Goal: Task Accomplishment & Management: Manage account settings

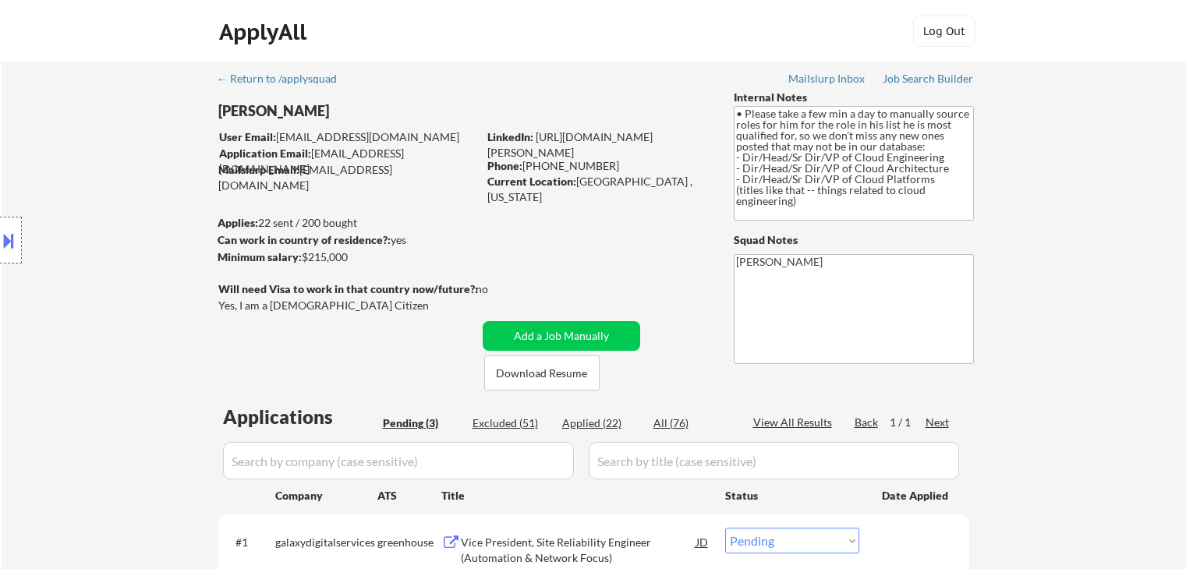
select select ""pending""
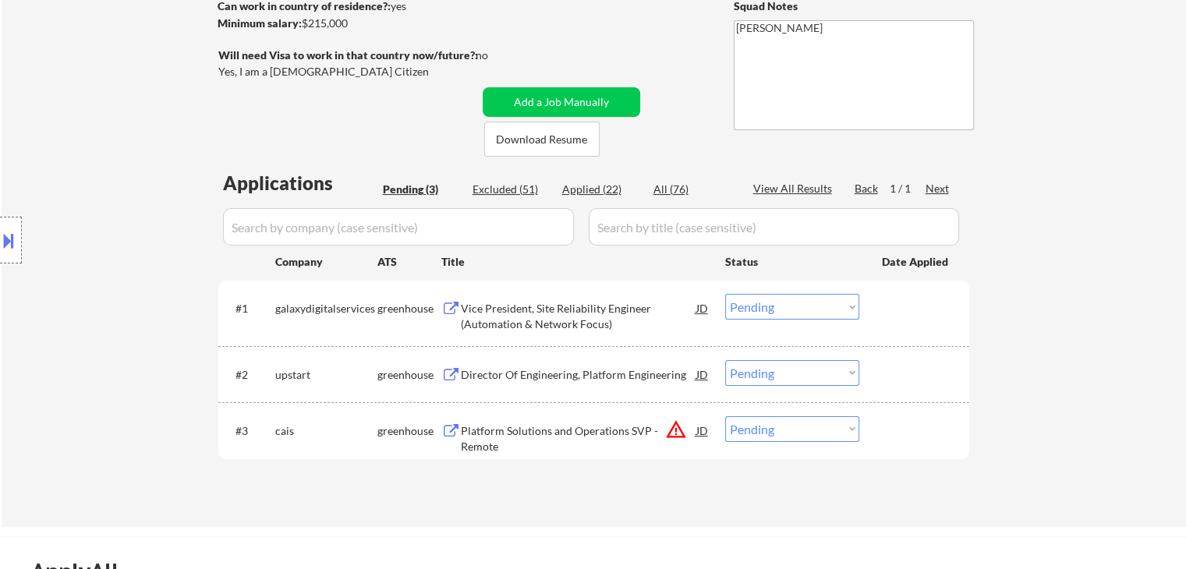
click at [526, 328] on div "Vice President, Site Reliability Engineer (Automation & Network Focus)" at bounding box center [578, 316] width 235 height 30
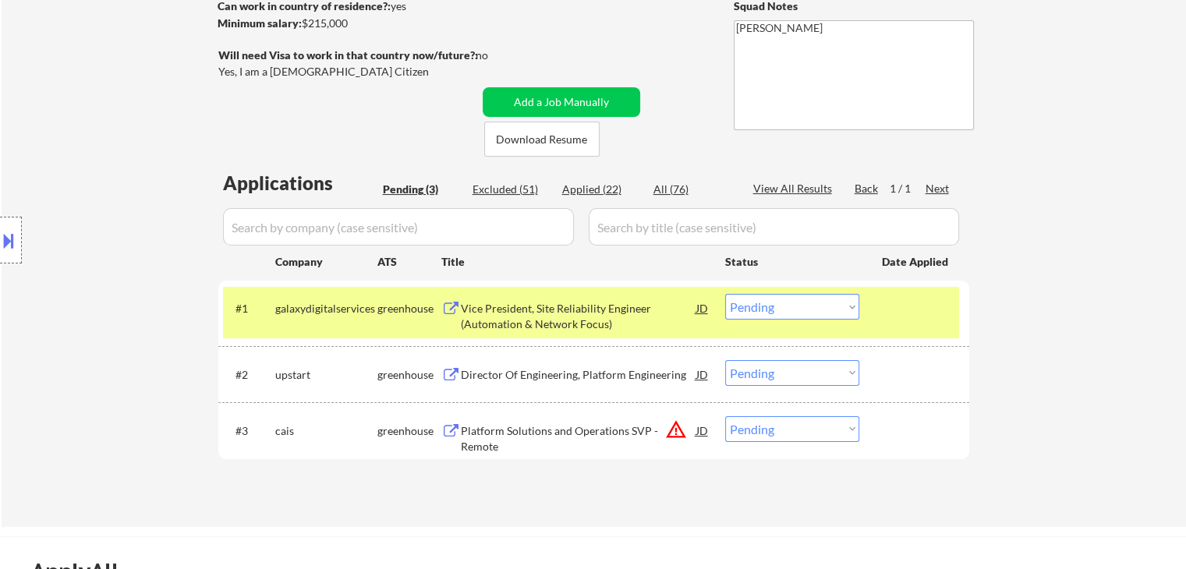
click at [546, 375] on div "Director Of Engineering, Platform Engineering" at bounding box center [578, 375] width 235 height 16
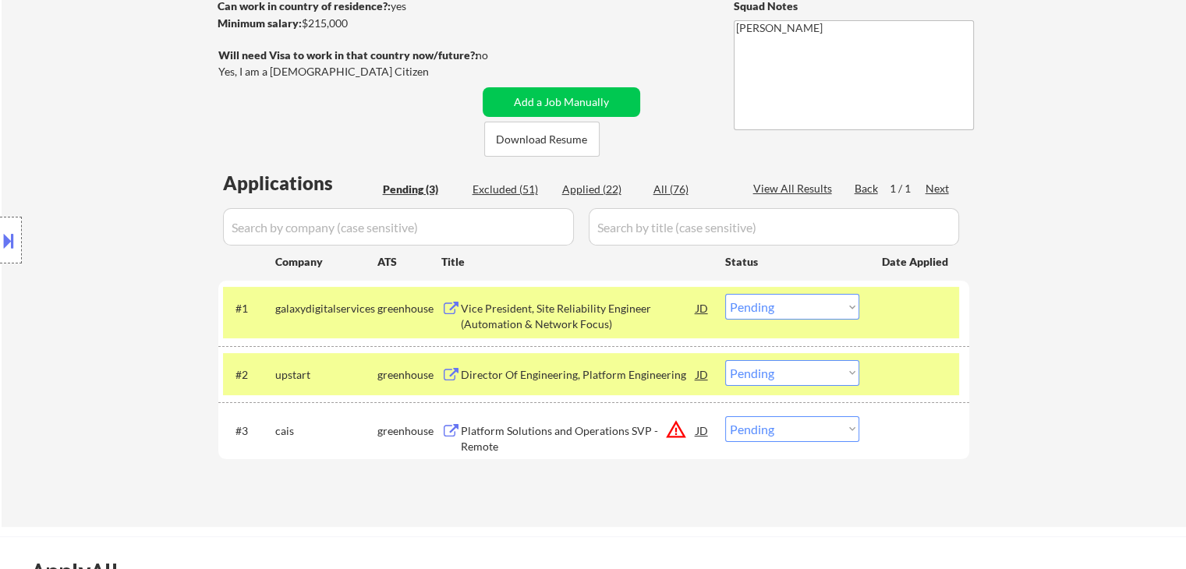
click at [554, 428] on div "Platform Solutions and Operations SVP - Remote" at bounding box center [578, 438] width 235 height 30
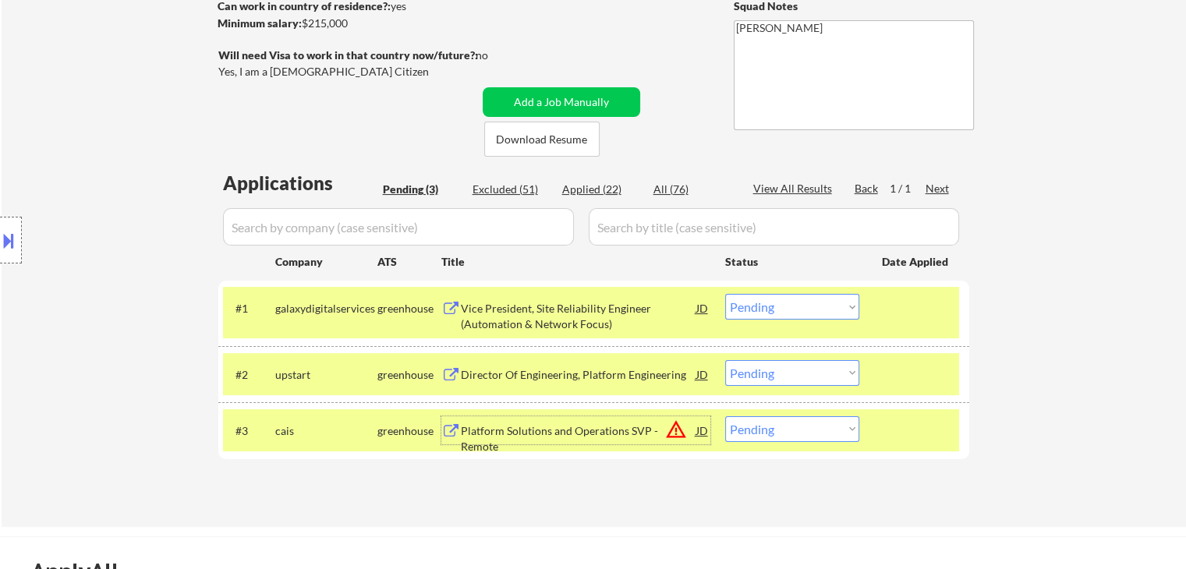
click at [29, 242] on div "Location Inclusions: [GEOGRAPHIC_DATA], [GEOGRAPHIC_DATA] [GEOGRAPHIC_DATA], [G…" at bounding box center [139, 240] width 279 height 289
click at [6, 242] on button at bounding box center [8, 241] width 17 height 26
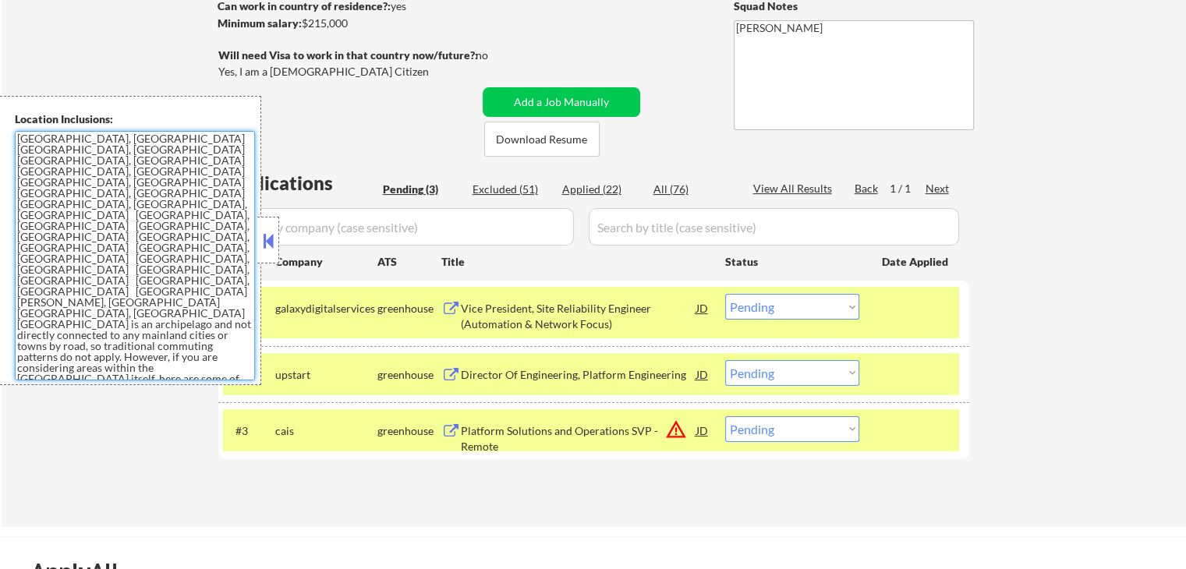
drag, startPoint x: 90, startPoint y: 295, endPoint x: 0, endPoint y: 120, distance: 196.3
click at [0, 120] on div "Location Inclusions: [GEOGRAPHIC_DATA], [GEOGRAPHIC_DATA] [GEOGRAPHIC_DATA], [G…" at bounding box center [130, 240] width 261 height 289
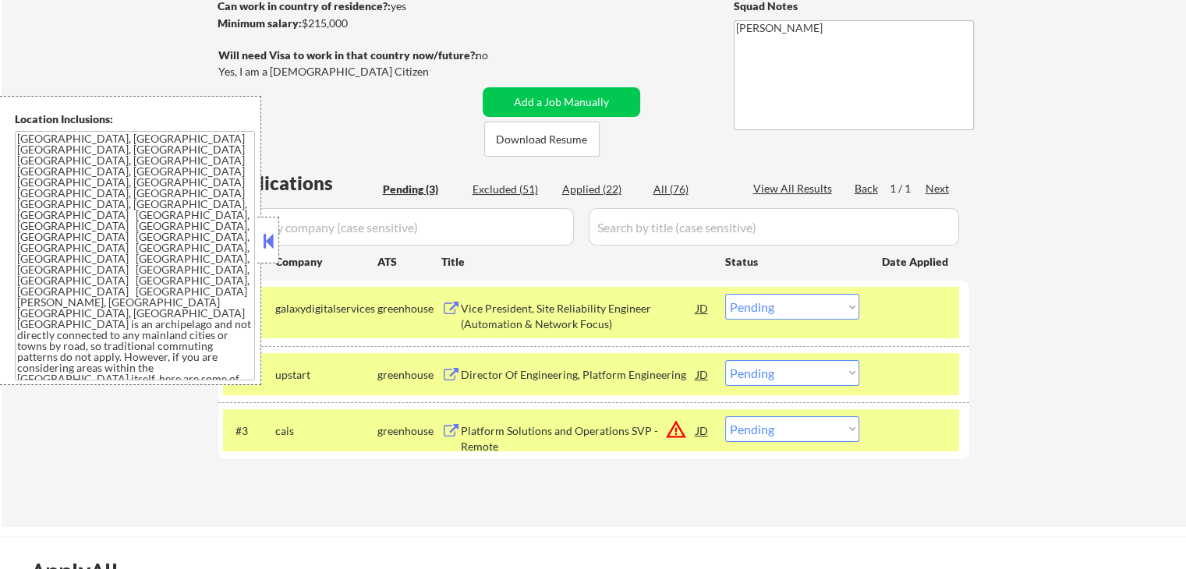
click at [1141, 214] on div "← Return to /applysquad Mailslurp Inbox Job Search Builder [PERSON_NAME] User E…" at bounding box center [594, 178] width 1184 height 698
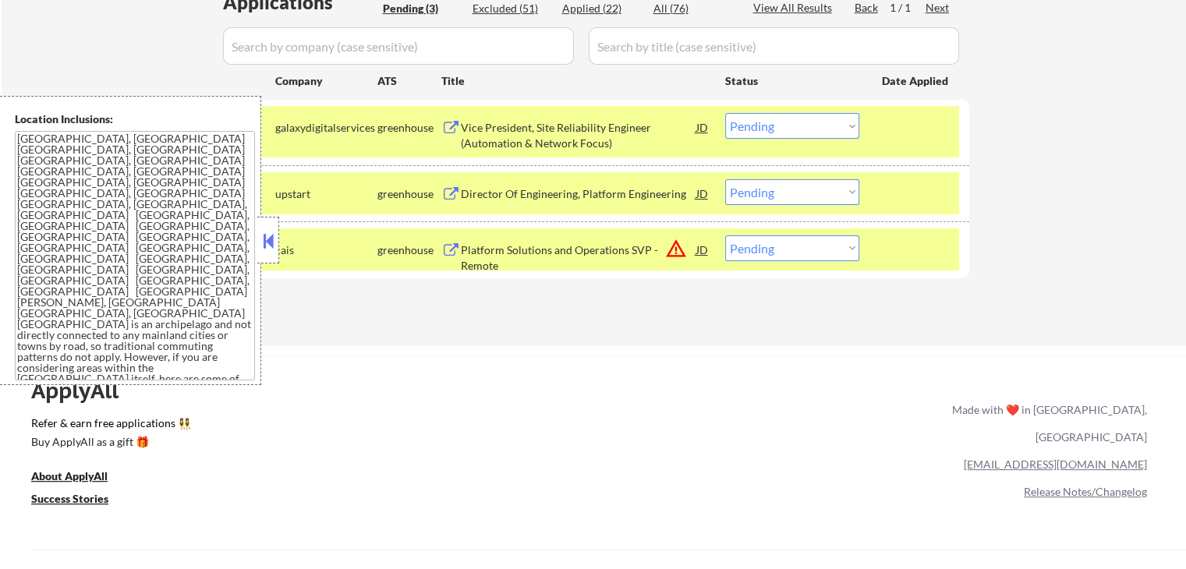
scroll to position [468, 0]
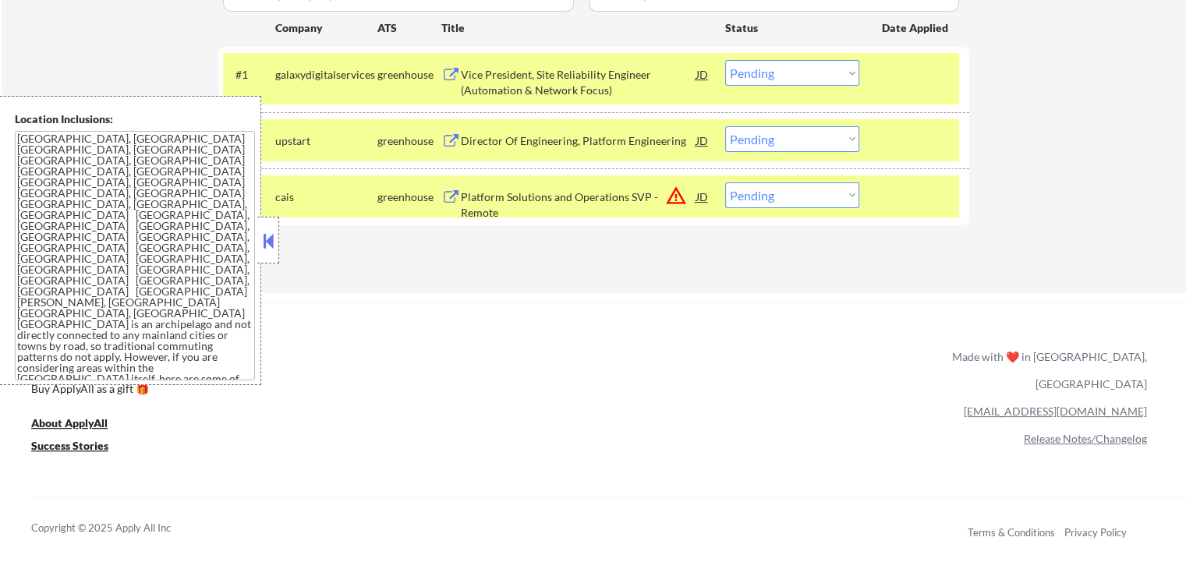
click at [681, 203] on button "warning_amber" at bounding box center [676, 196] width 22 height 22
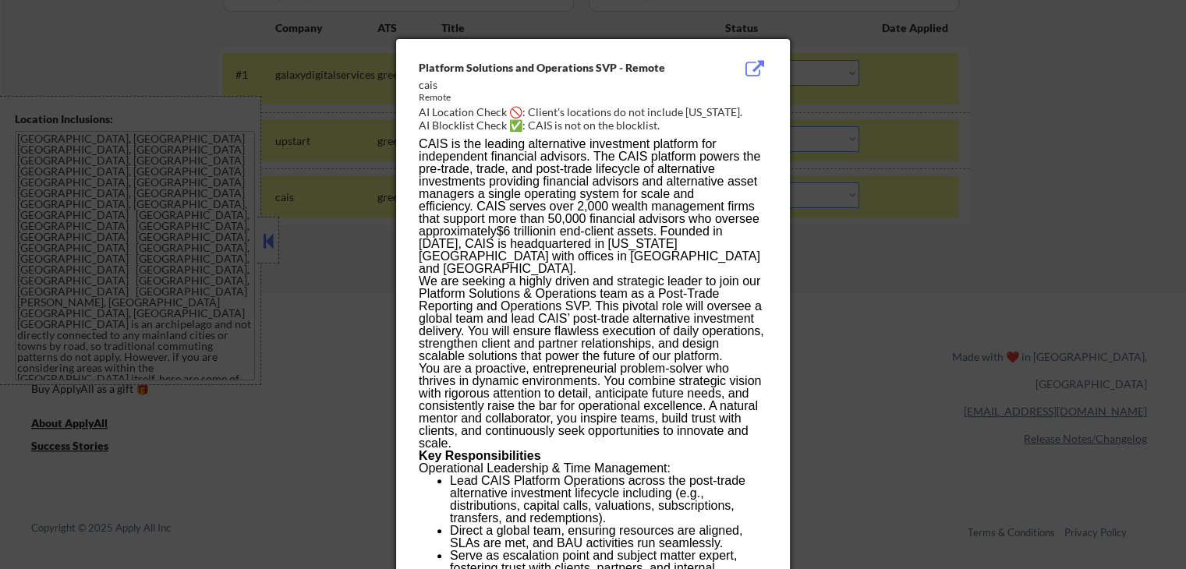
click at [967, 327] on div at bounding box center [593, 284] width 1186 height 569
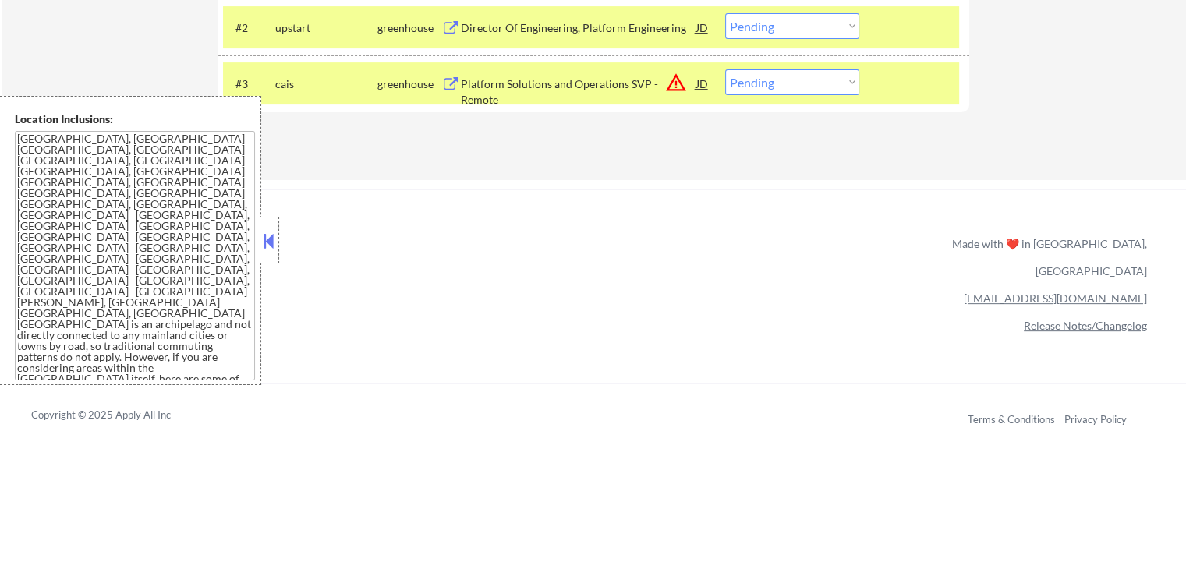
scroll to position [546, 0]
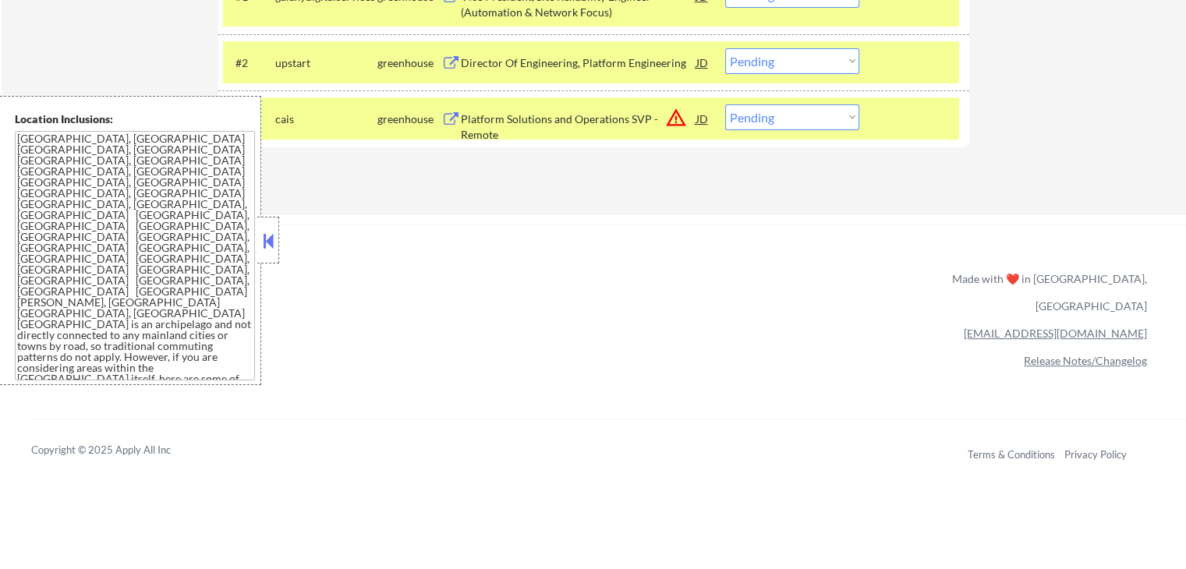
click at [781, 111] on select "Choose an option... Pending Applied Excluded (Questions) Excluded (Expired) Exc…" at bounding box center [792, 117] width 134 height 26
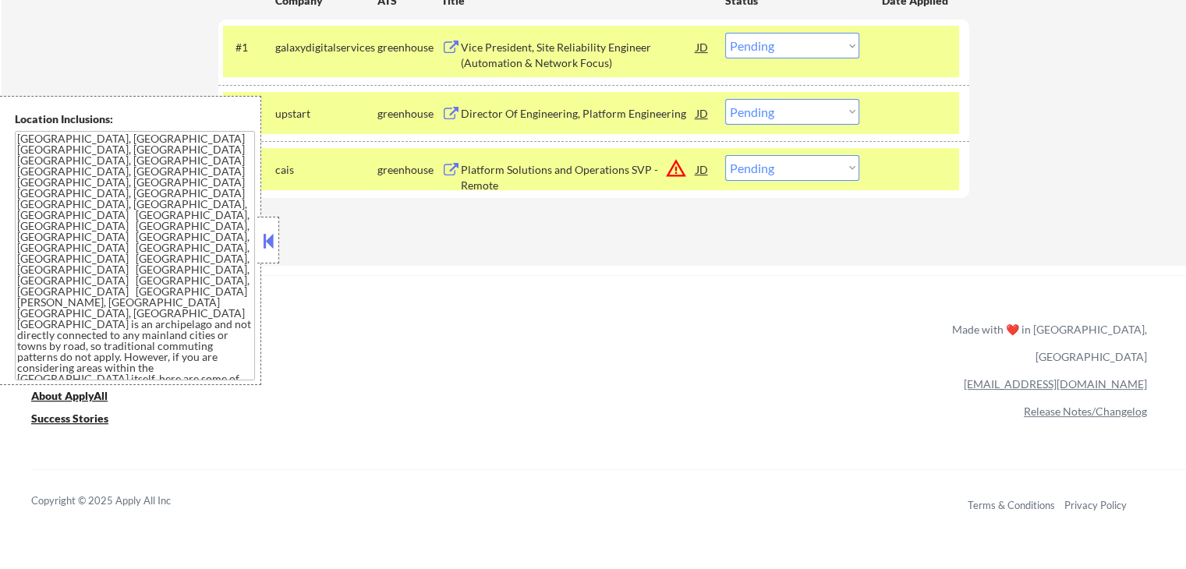
scroll to position [457, 0]
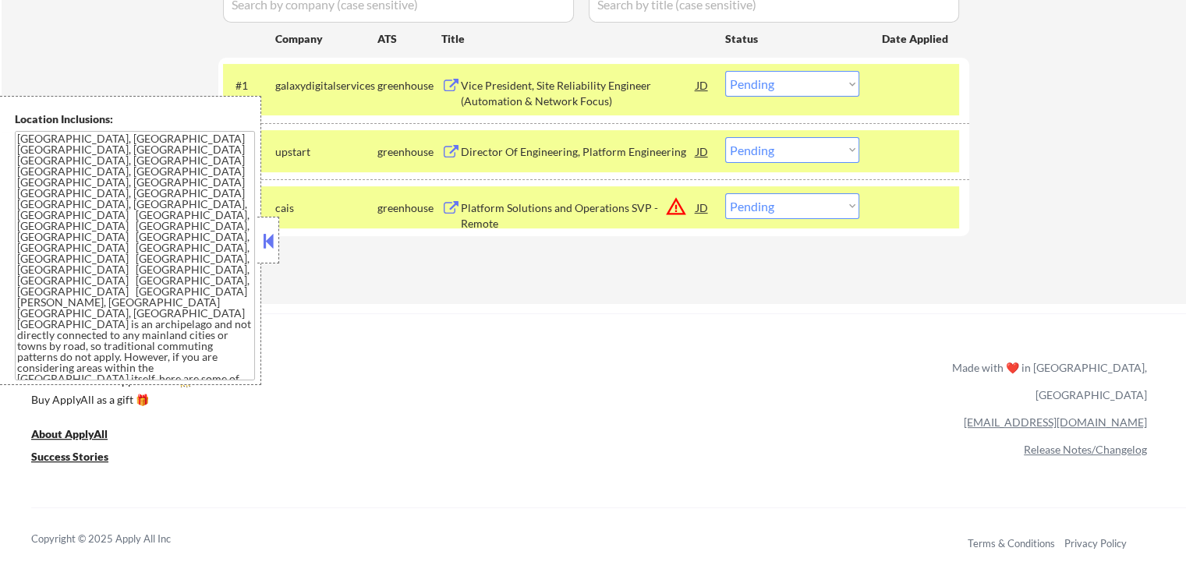
drag, startPoint x: 792, startPoint y: 70, endPoint x: 792, endPoint y: 82, distance: 11.7
click at [792, 71] on select "Choose an option... Pending Applied Excluded (Questions) Excluded (Expired) Exc…" at bounding box center [792, 84] width 134 height 26
select select ""applied""
click at [725, 71] on select "Choose an option... Pending Applied Excluded (Questions) Excluded (Expired) Exc…" at bounding box center [792, 84] width 134 height 26
click at [801, 207] on select "Choose an option... Pending Applied Excluded (Questions) Excluded (Expired) Exc…" at bounding box center [792, 206] width 134 height 26
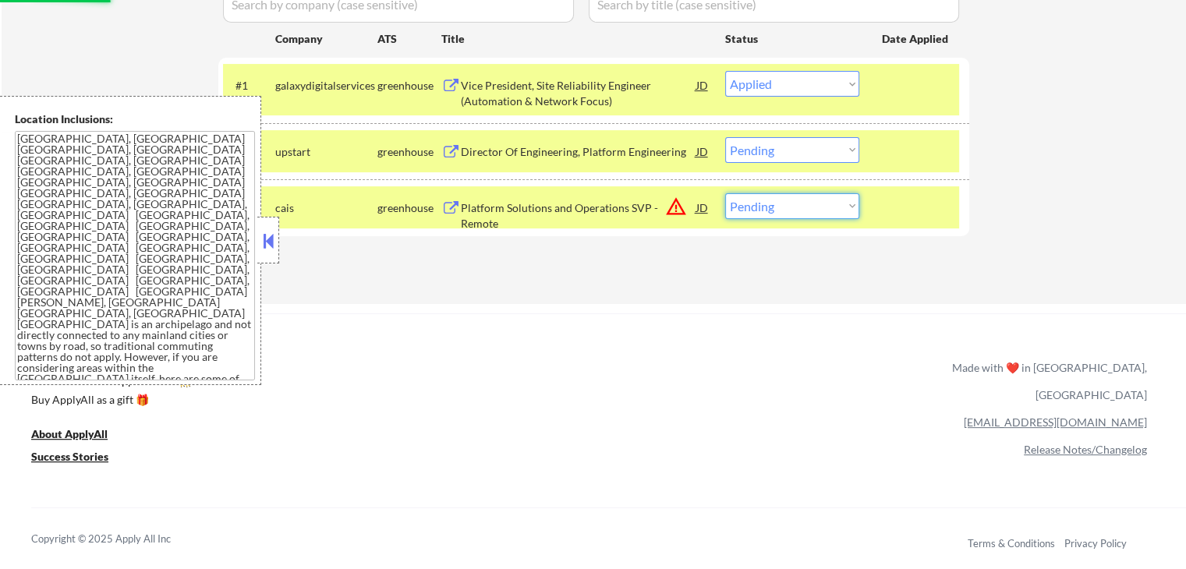
select select ""excluded__salary_""
click at [725, 193] on select "Choose an option... Pending Applied Excluded (Questions) Excluded (Expired) Exc…" at bounding box center [792, 206] width 134 height 26
select select ""pending""
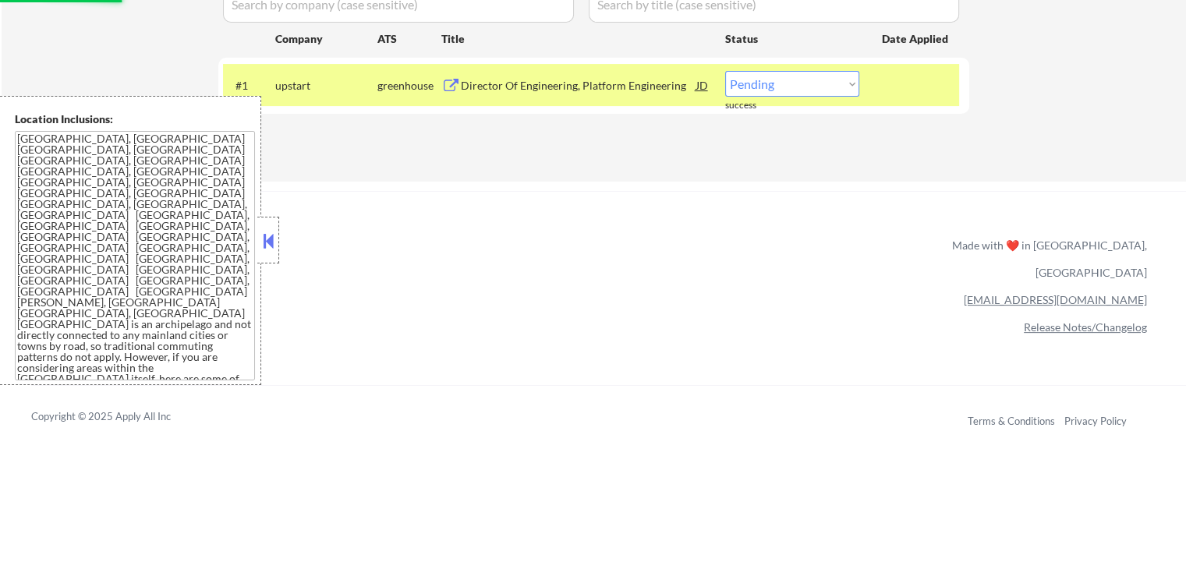
click at [274, 239] on button at bounding box center [268, 240] width 17 height 23
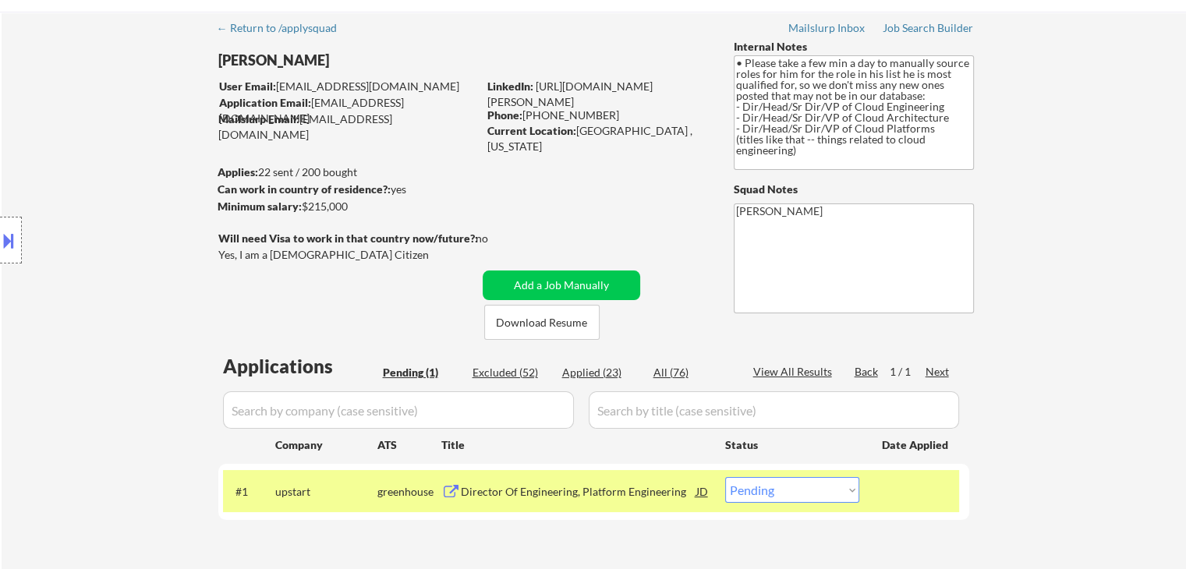
scroll to position [78, 0]
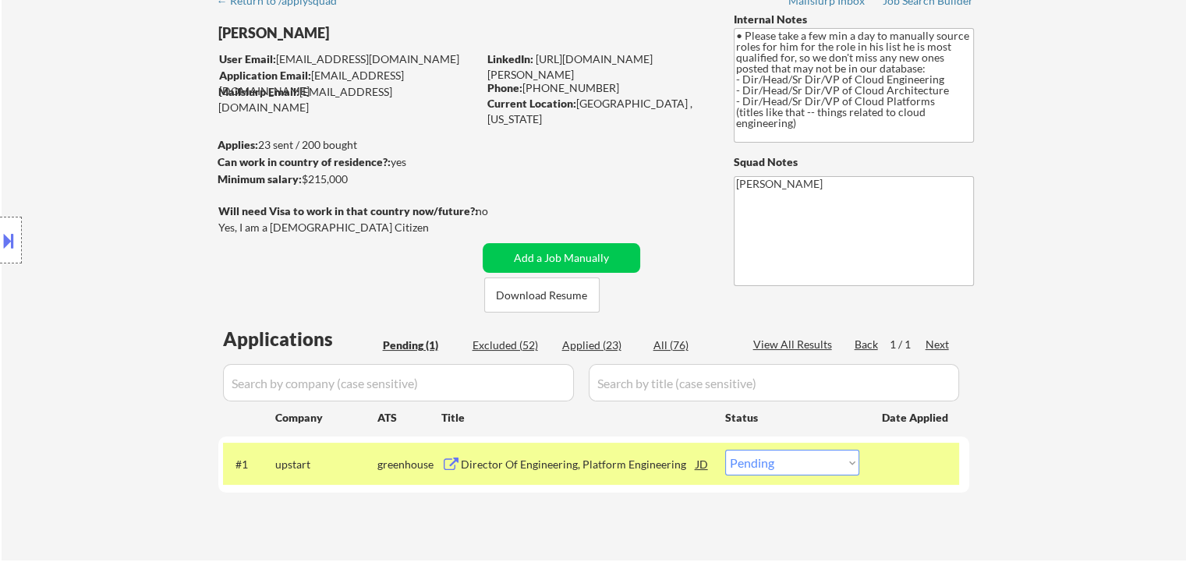
click at [98, 147] on div "Location Inclusions: [GEOGRAPHIC_DATA], [GEOGRAPHIC_DATA] [GEOGRAPHIC_DATA], [G…" at bounding box center [139, 240] width 279 height 289
